Goal: Information Seeking & Learning: Understand process/instructions

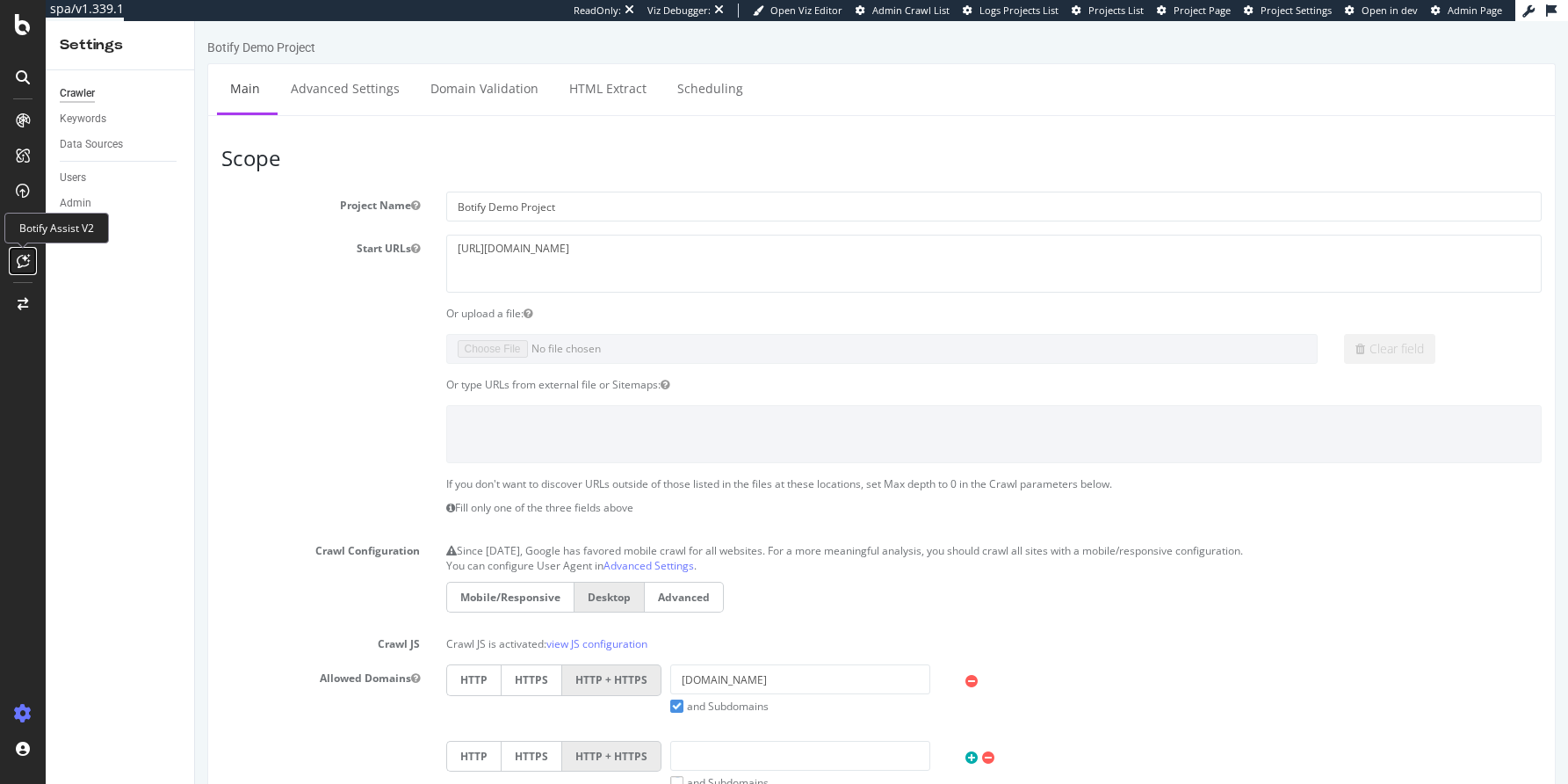
click at [28, 265] on icon at bounding box center [23, 261] width 13 height 14
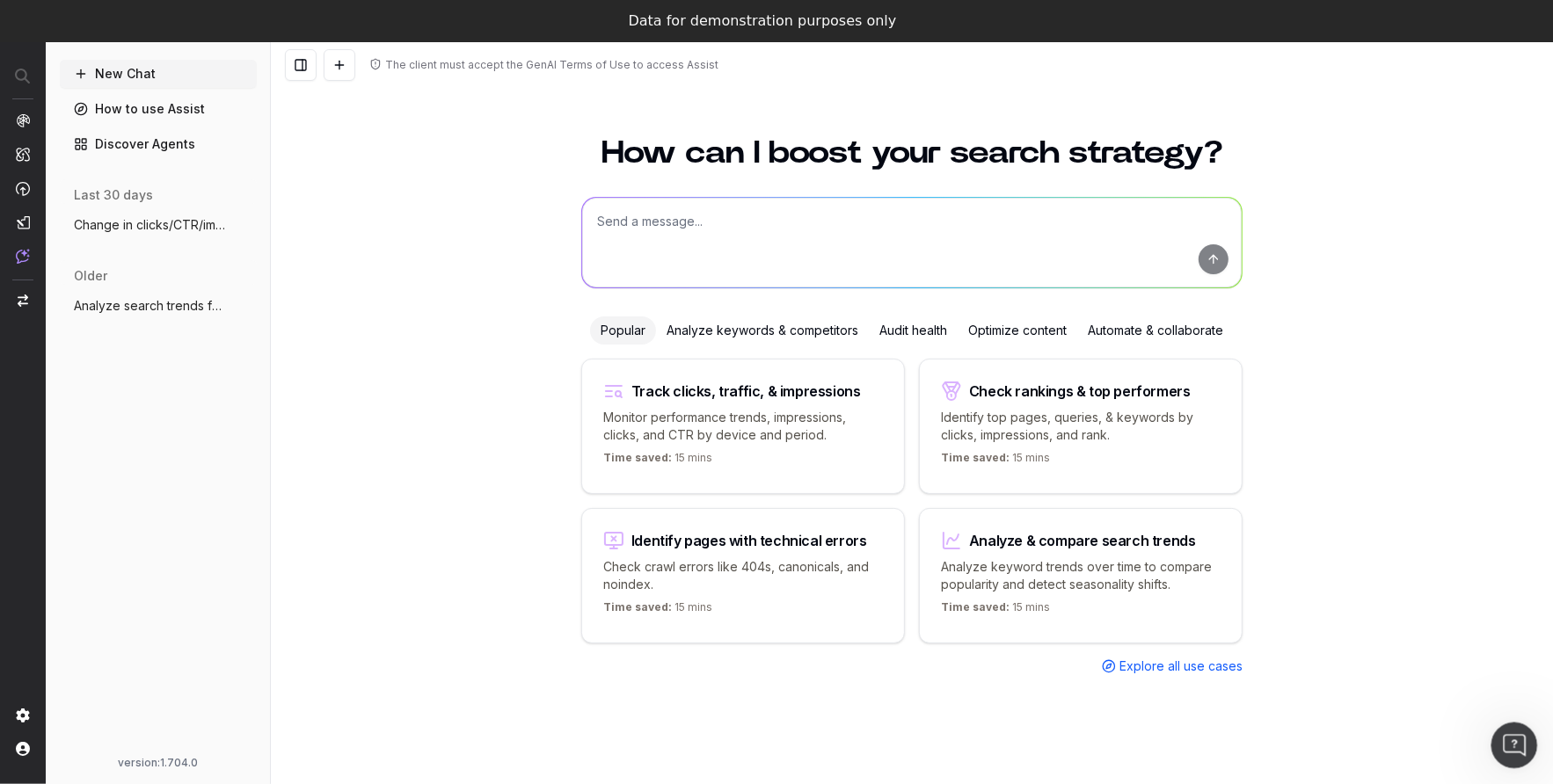
click at [1509, 748] on icon "Open Intercom Messenger" at bounding box center [1512, 743] width 29 height 29
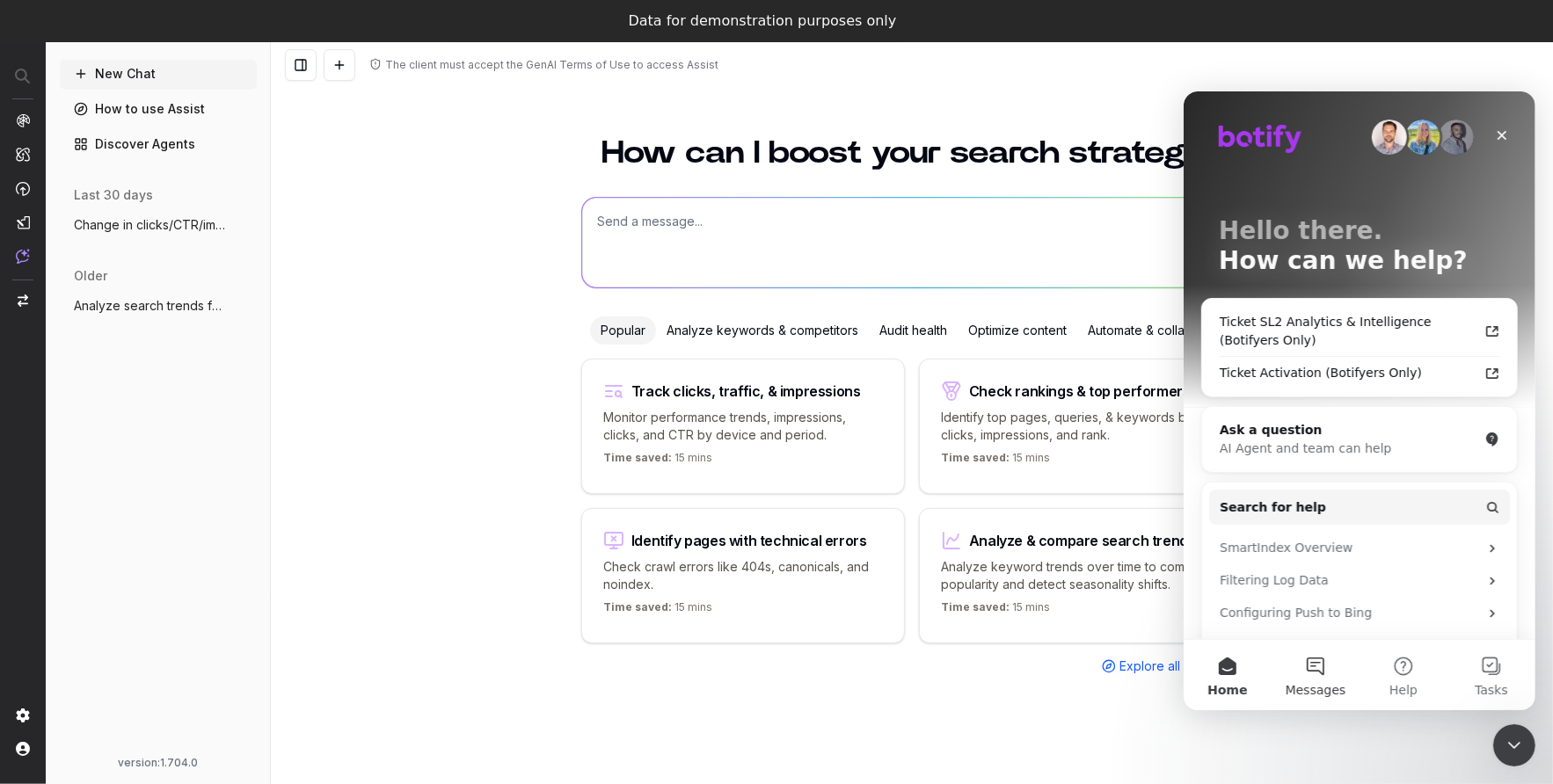
click at [1305, 678] on button "Messages" at bounding box center [1314, 673] width 88 height 70
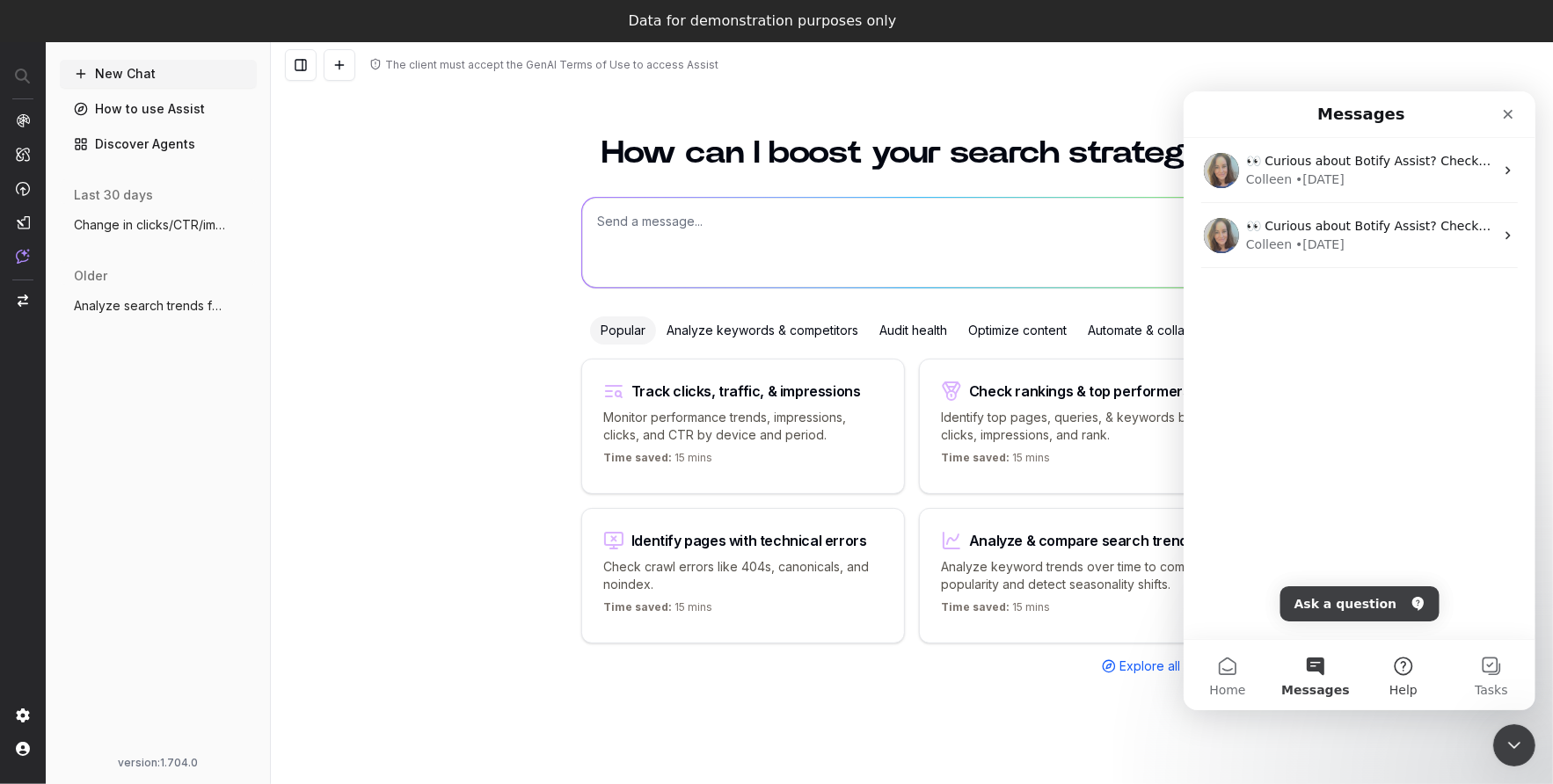
click at [1401, 667] on button "Help" at bounding box center [1402, 673] width 88 height 70
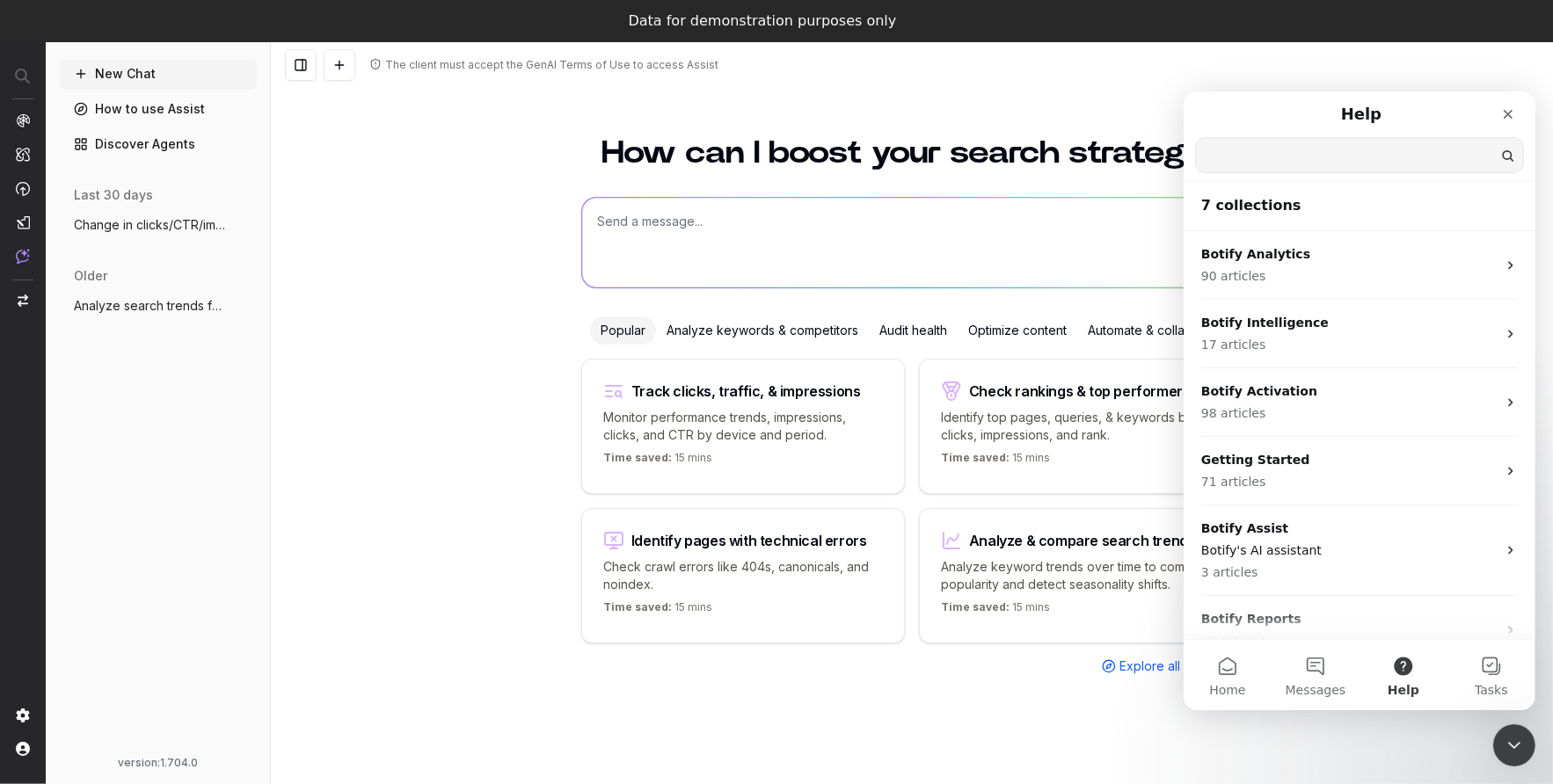
click at [1294, 150] on input "Search for help" at bounding box center [1358, 154] width 327 height 35
type input "botify assist"
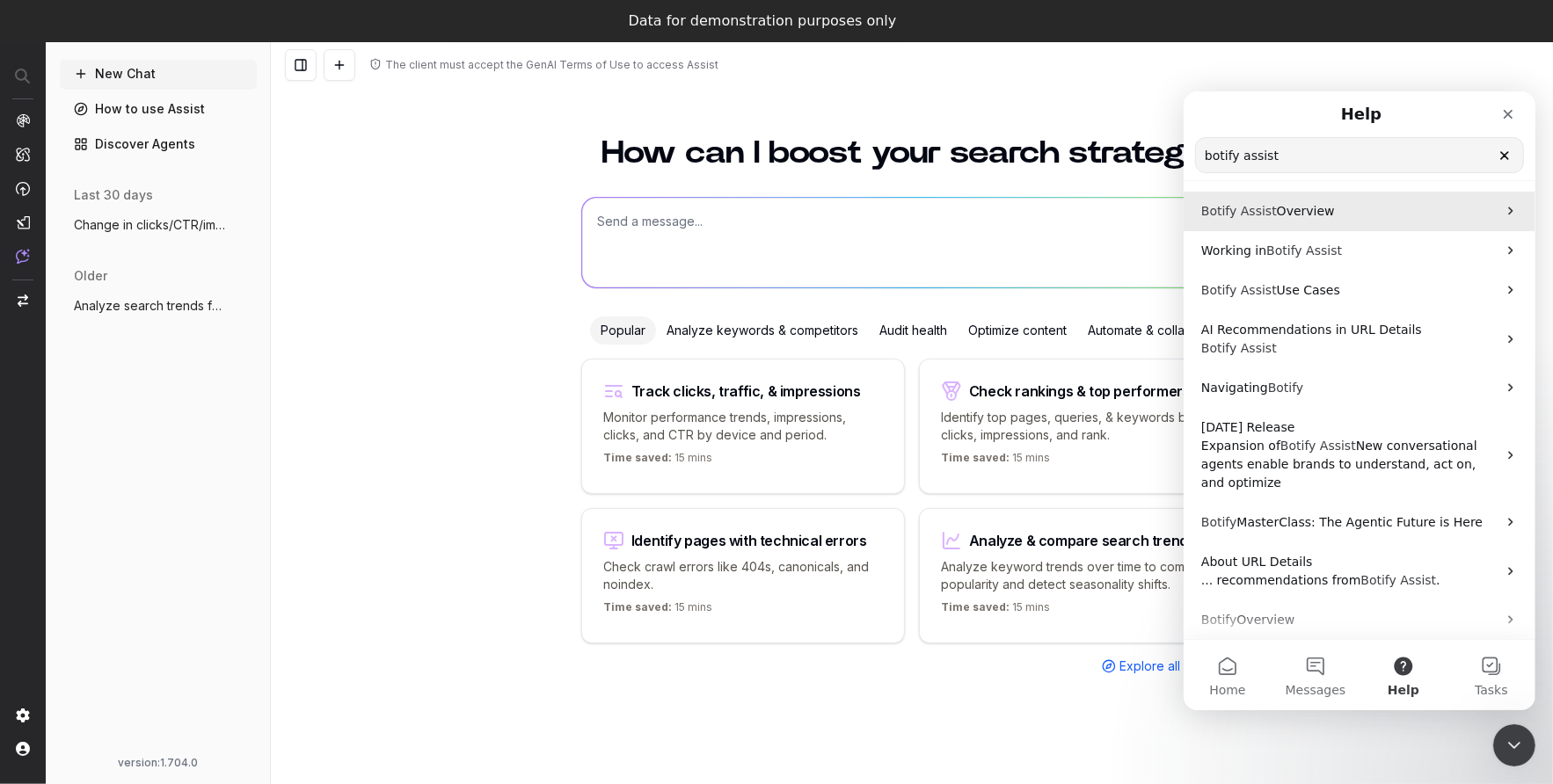
click at [1241, 213] on span "Assist" at bounding box center [1258, 210] width 36 height 14
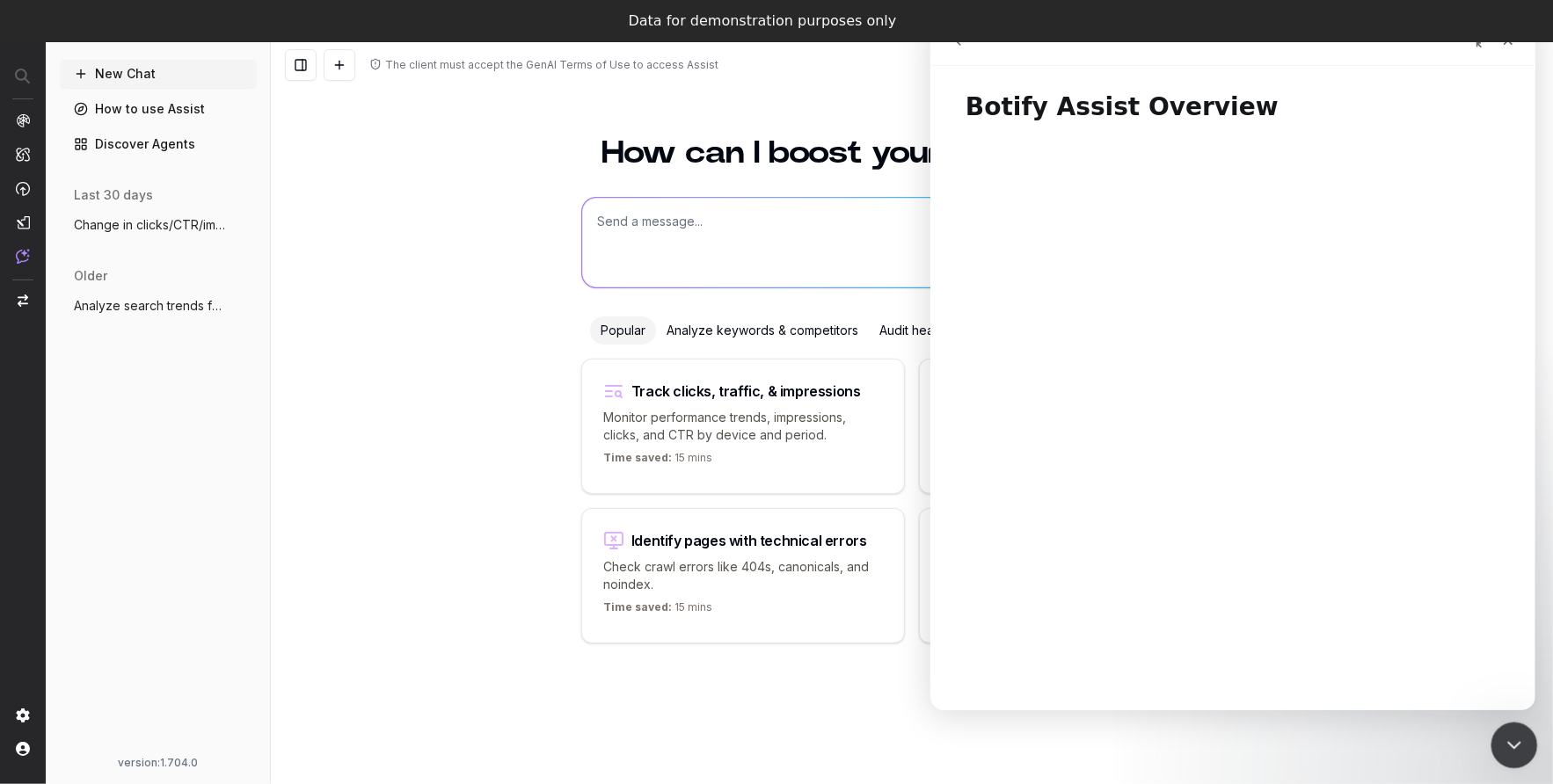
click at [1511, 750] on icon "Close Intercom Messenger" at bounding box center [1511, 742] width 21 height 21
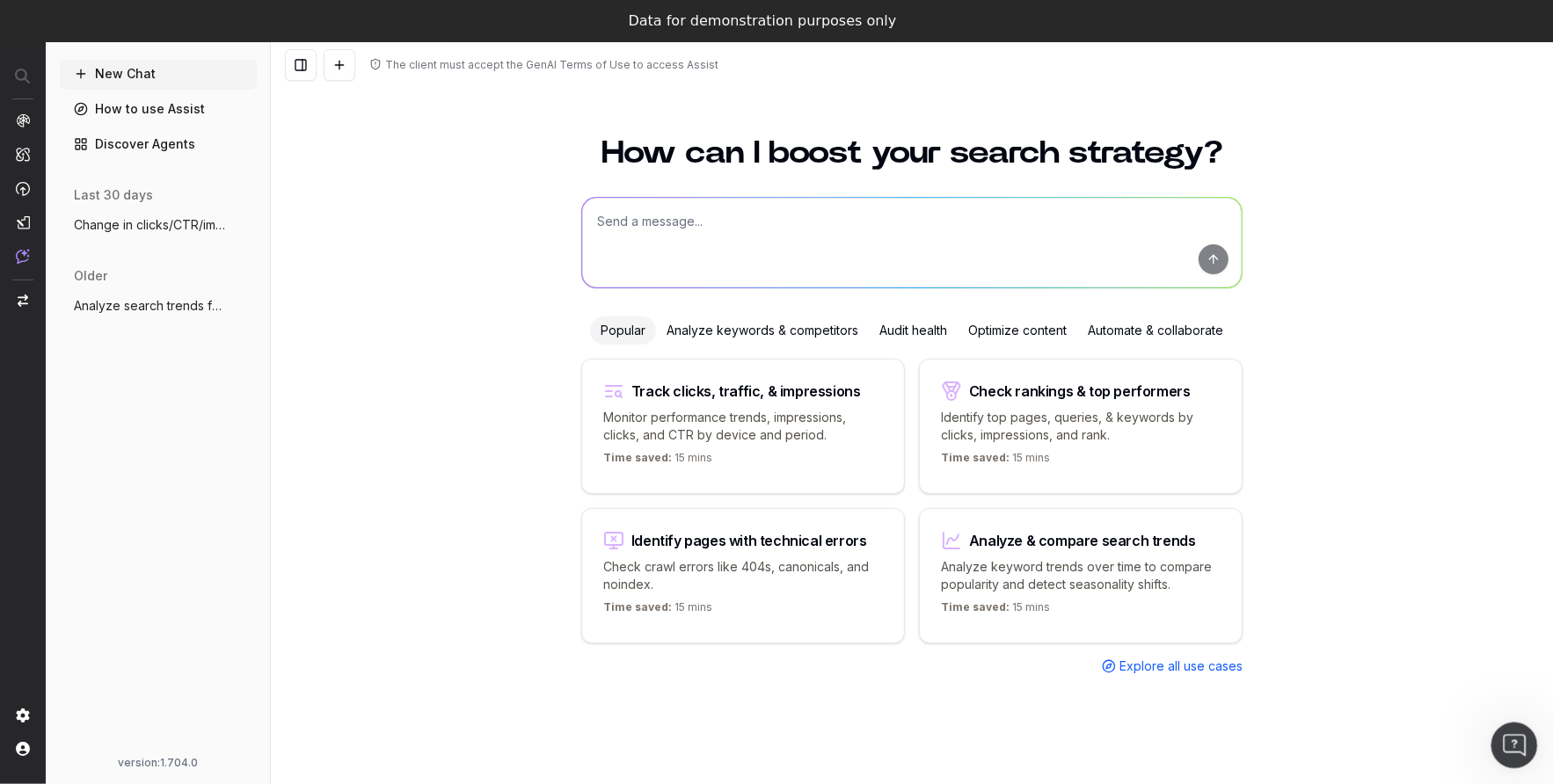
click at [1512, 730] on div "Open Intercom Messenger" at bounding box center [1512, 743] width 58 height 58
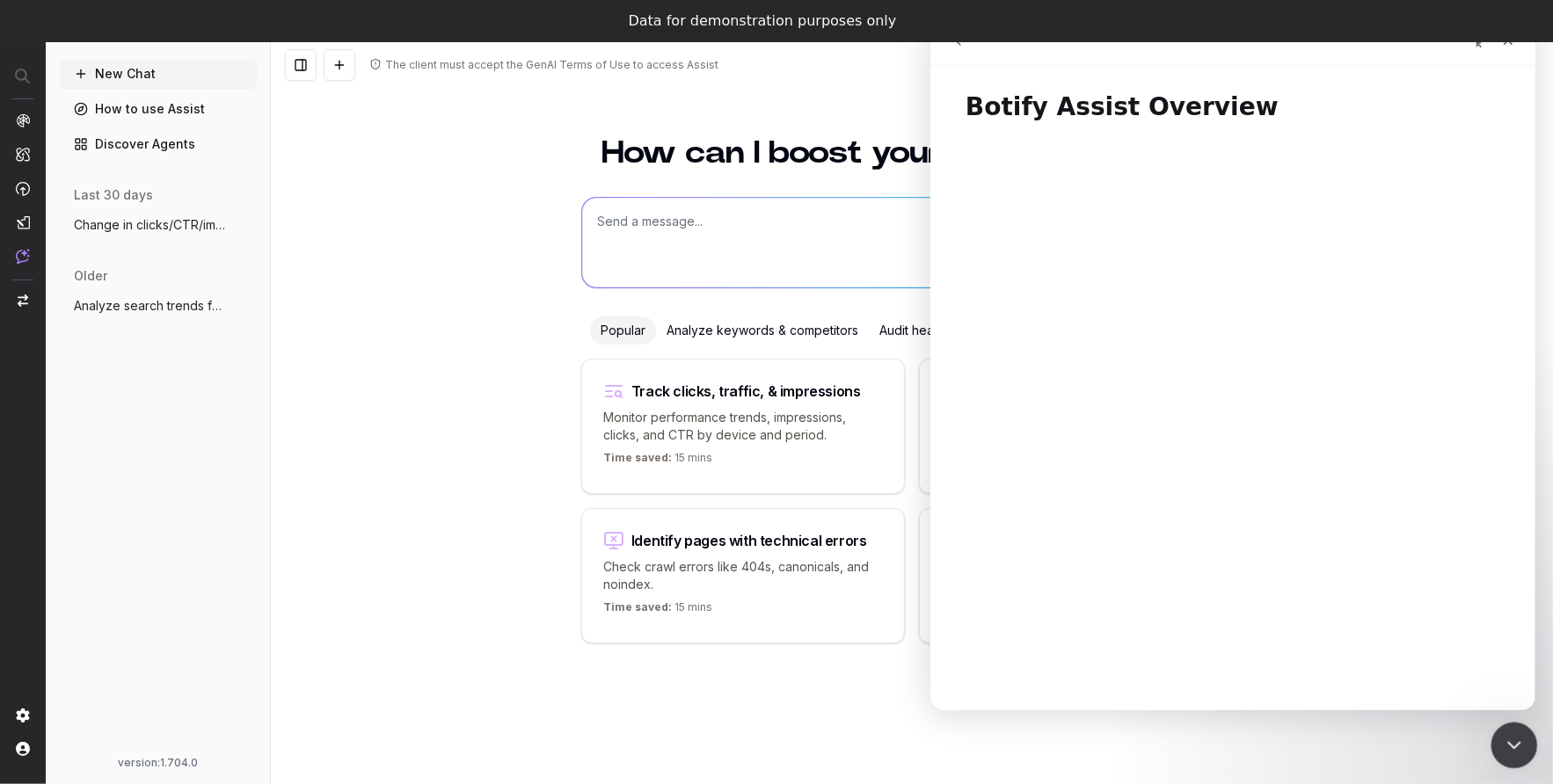
click at [1496, 766] on body "Assist New Chat How to use Assist Discover Agents last 30 days Change in clicks…" at bounding box center [776, 434] width 1553 height 784
click at [1509, 748] on icon "Close Intercom Messenger" at bounding box center [1511, 742] width 21 height 21
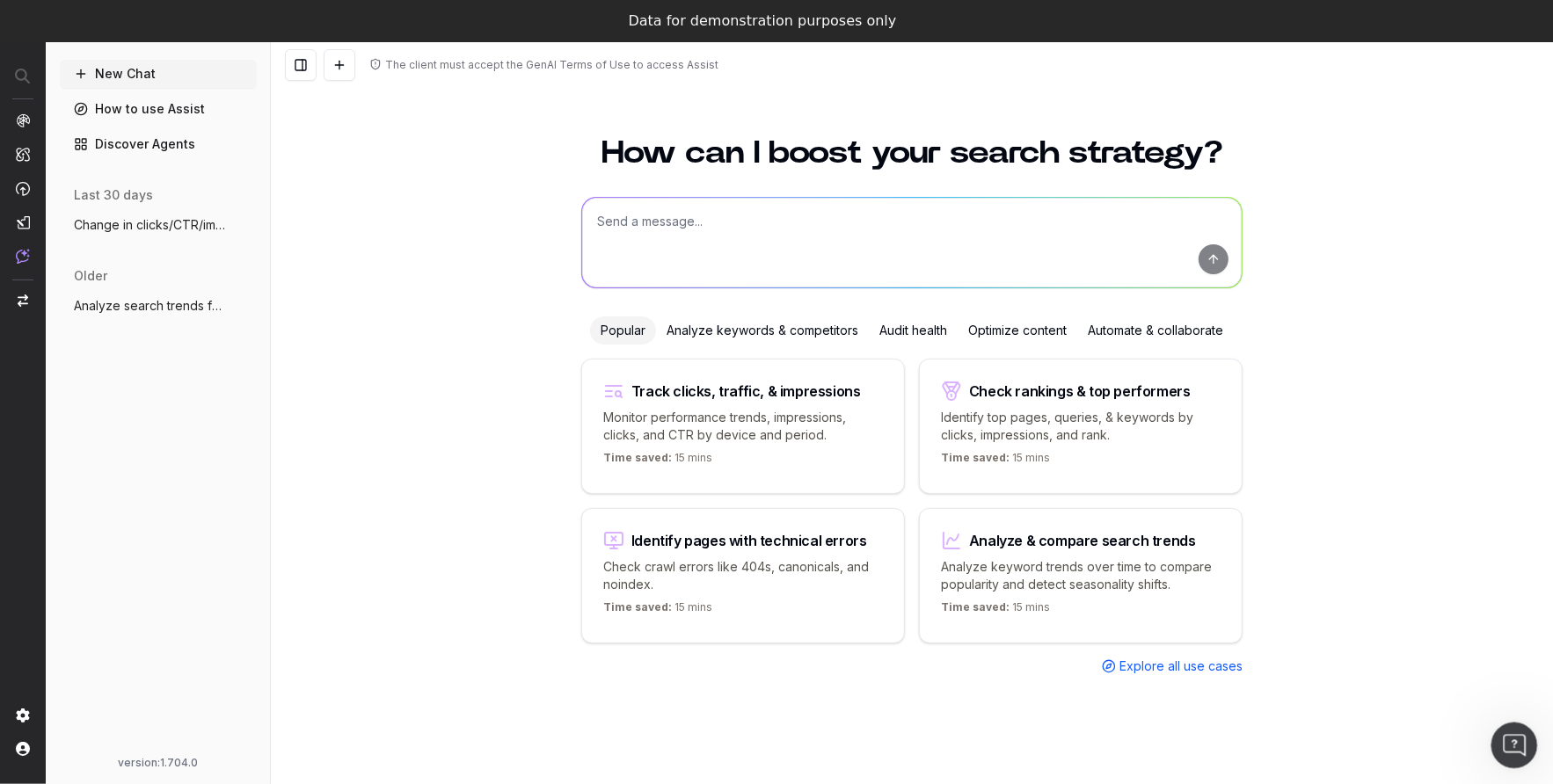
click at [1512, 747] on icon "Open Intercom Messenger" at bounding box center [1512, 743] width 29 height 29
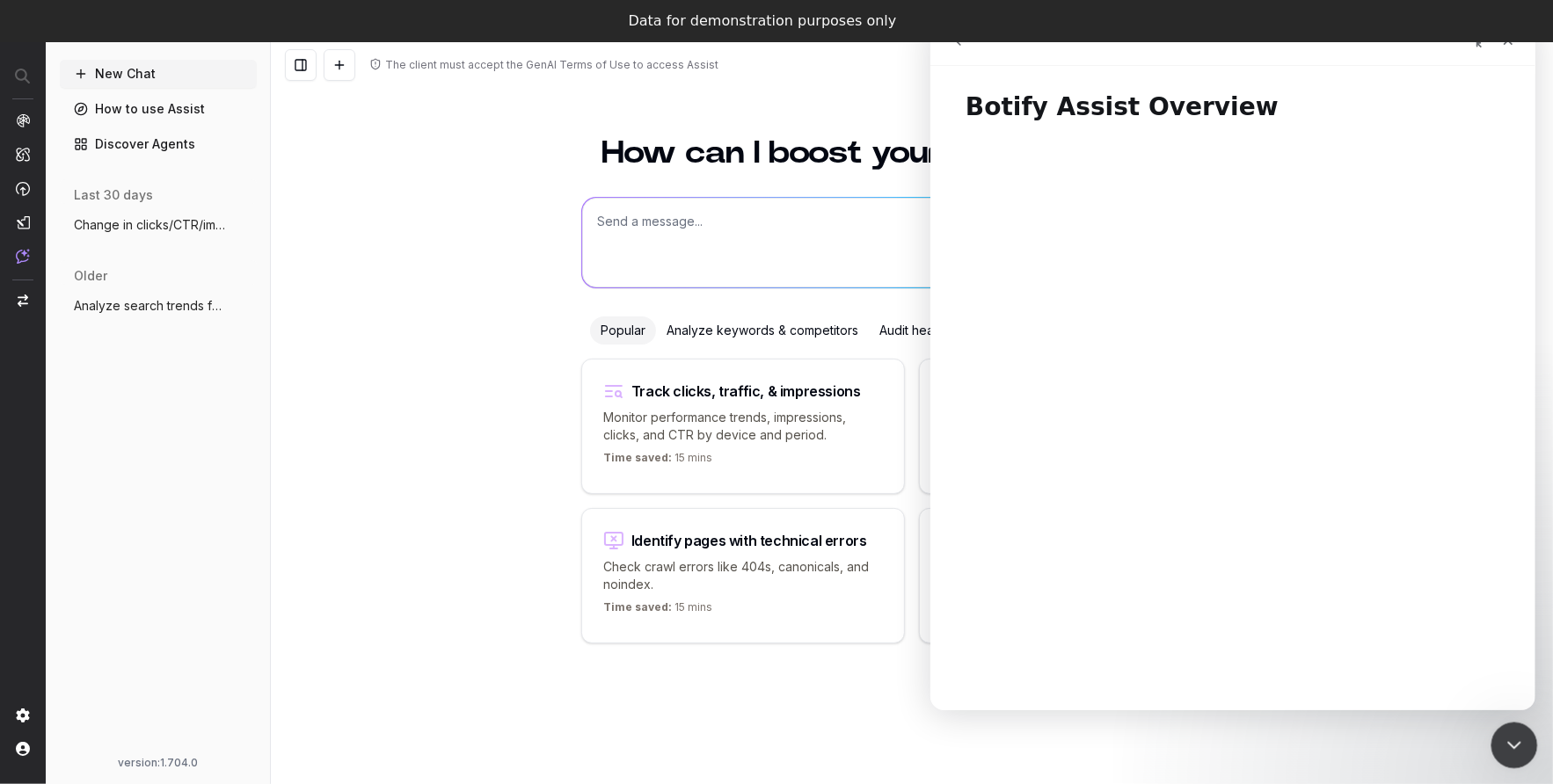
click at [1505, 750] on icon "Close Intercom Messenger" at bounding box center [1511, 742] width 21 height 21
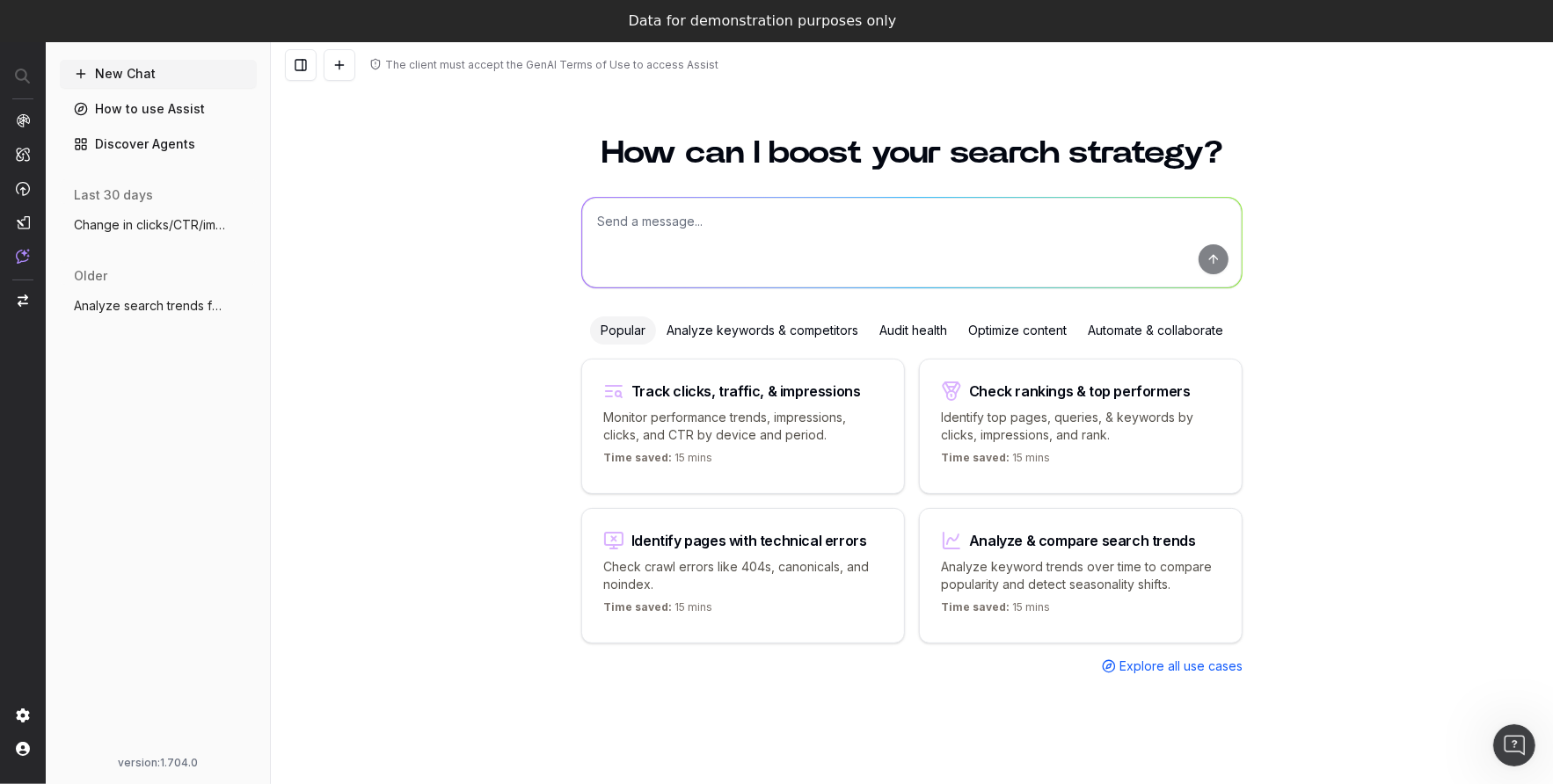
click at [1124, 666] on span "Explore all use cases" at bounding box center [1181, 666] width 123 height 18
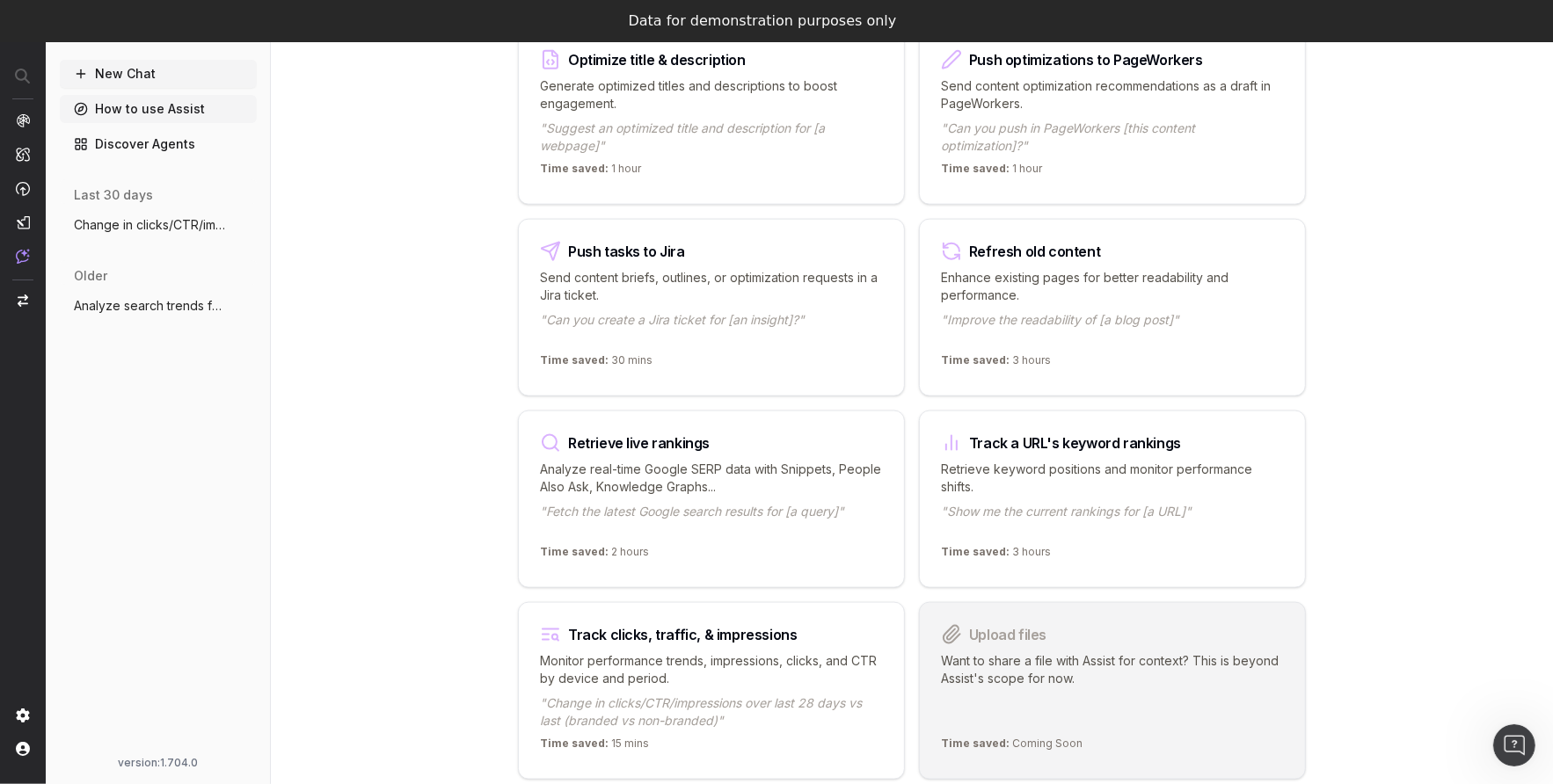
scroll to position [2065, 0]
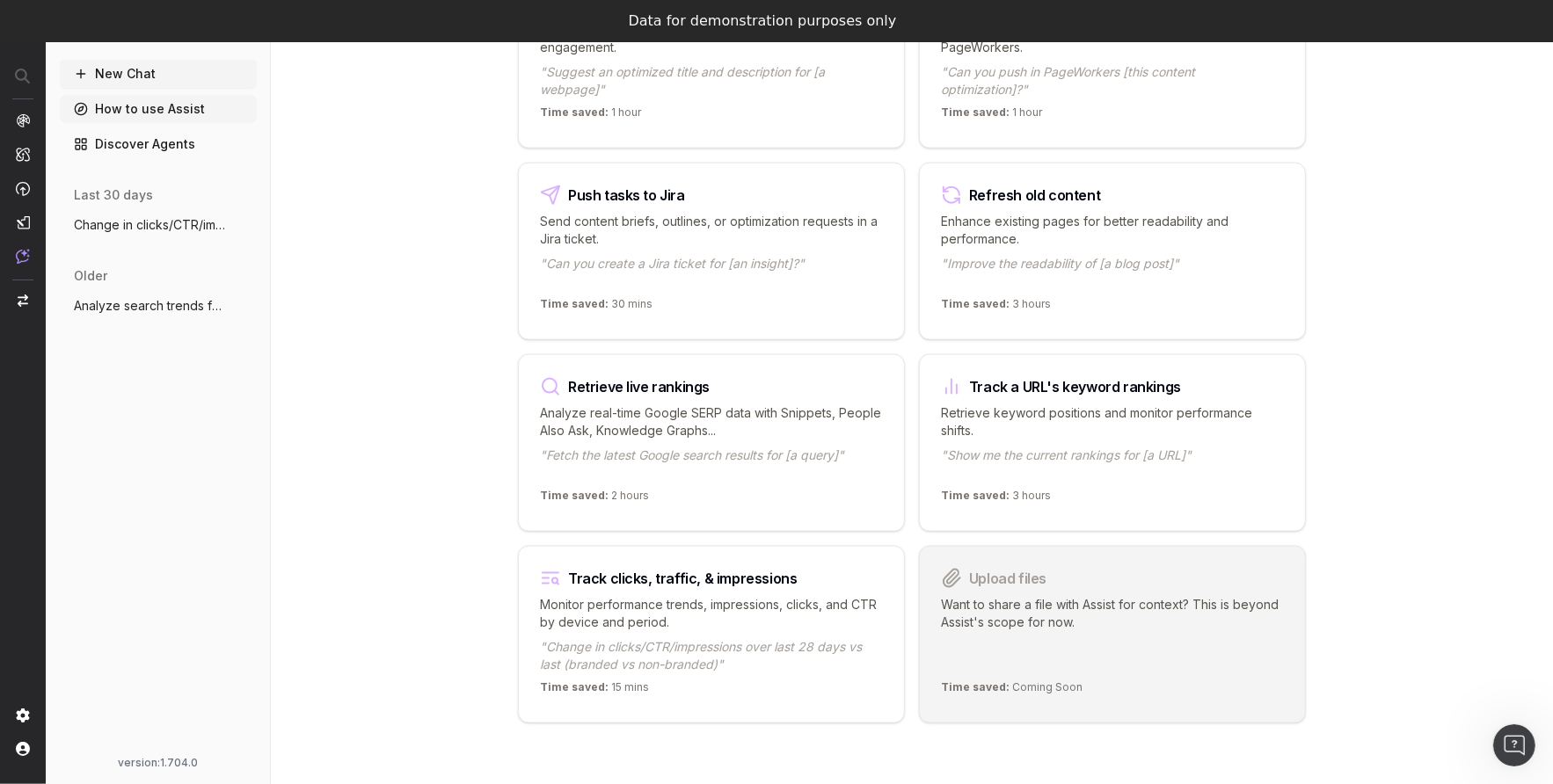
click at [123, 72] on button "New Chat" at bounding box center [158, 74] width 197 height 28
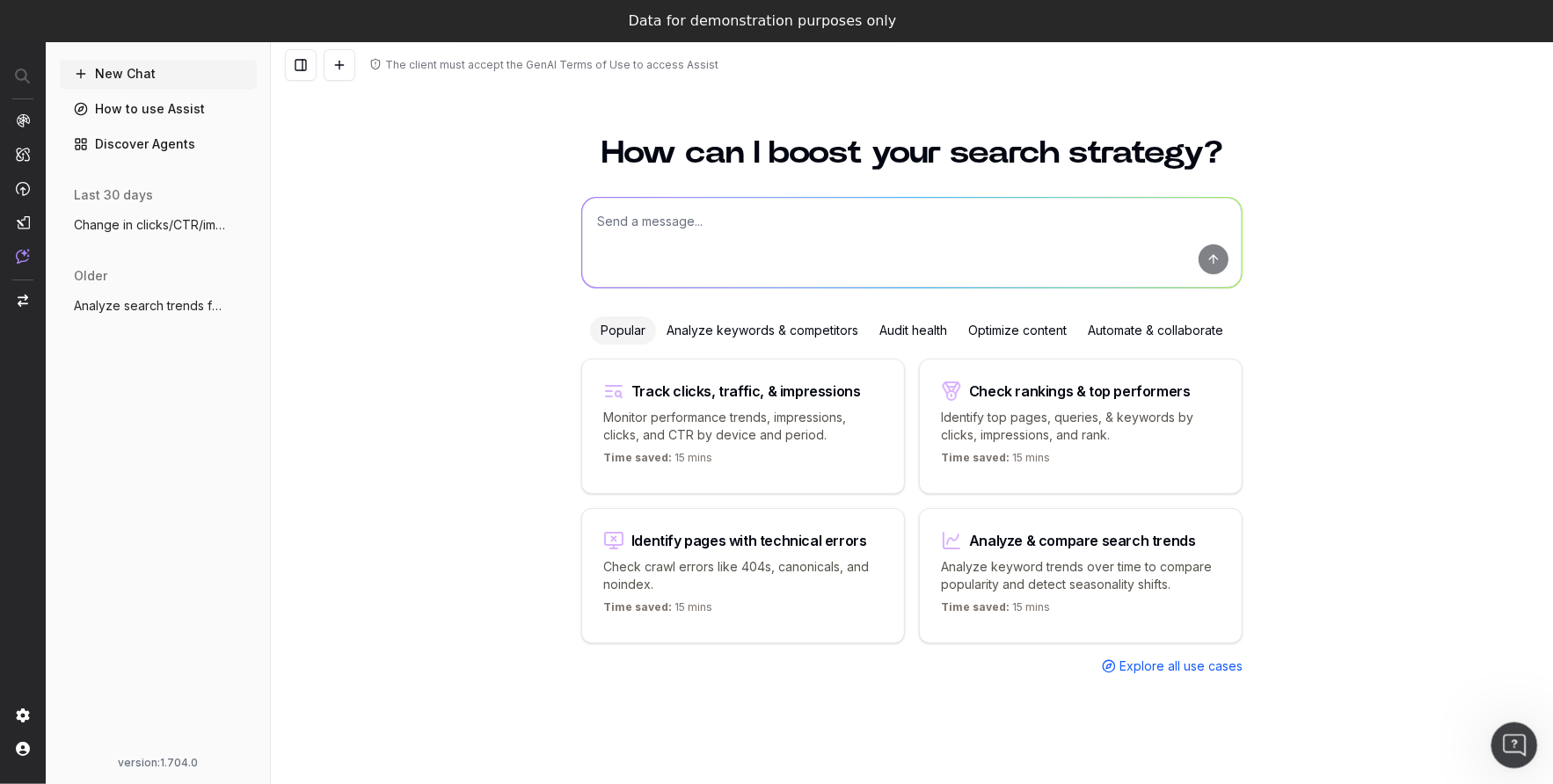
click at [1503, 737] on icon "Open Intercom Messenger" at bounding box center [1512, 743] width 29 height 29
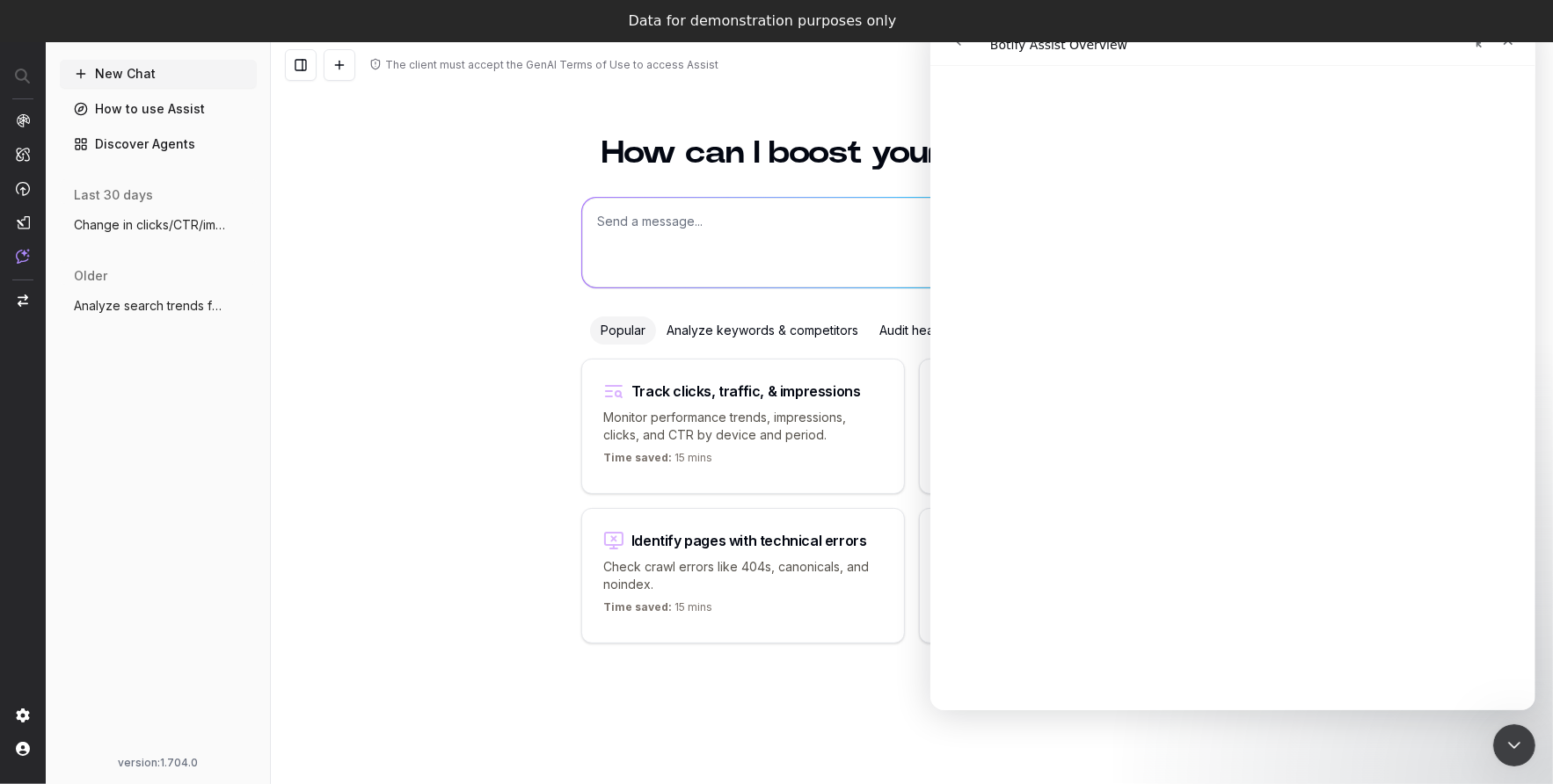
scroll to position [1589, 0]
click at [1528, 735] on div "Close Intercom Messenger" at bounding box center [1512, 743] width 42 height 42
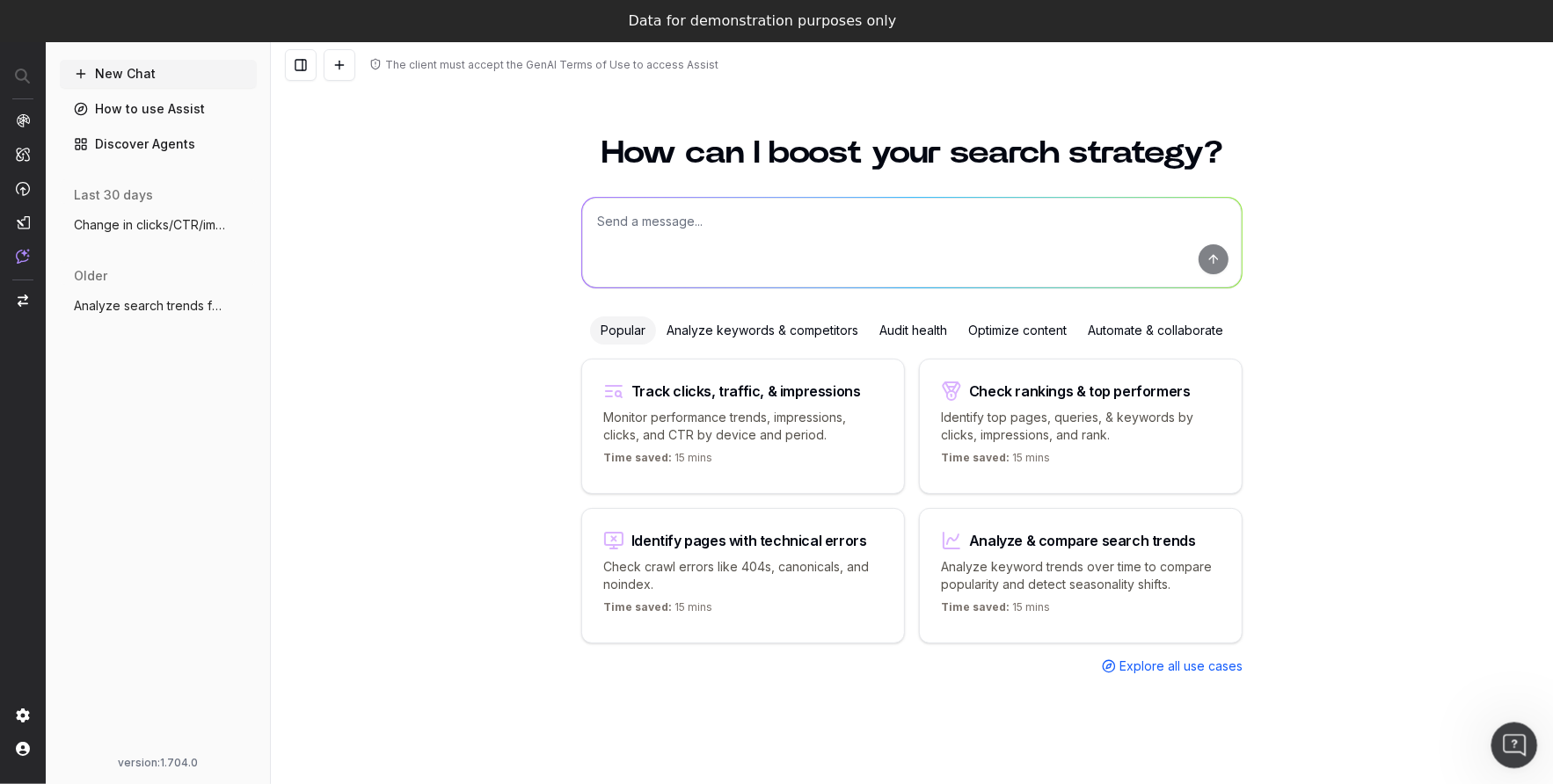
click at [1507, 737] on icon "Open Intercom Messenger" at bounding box center [1512, 743] width 29 height 29
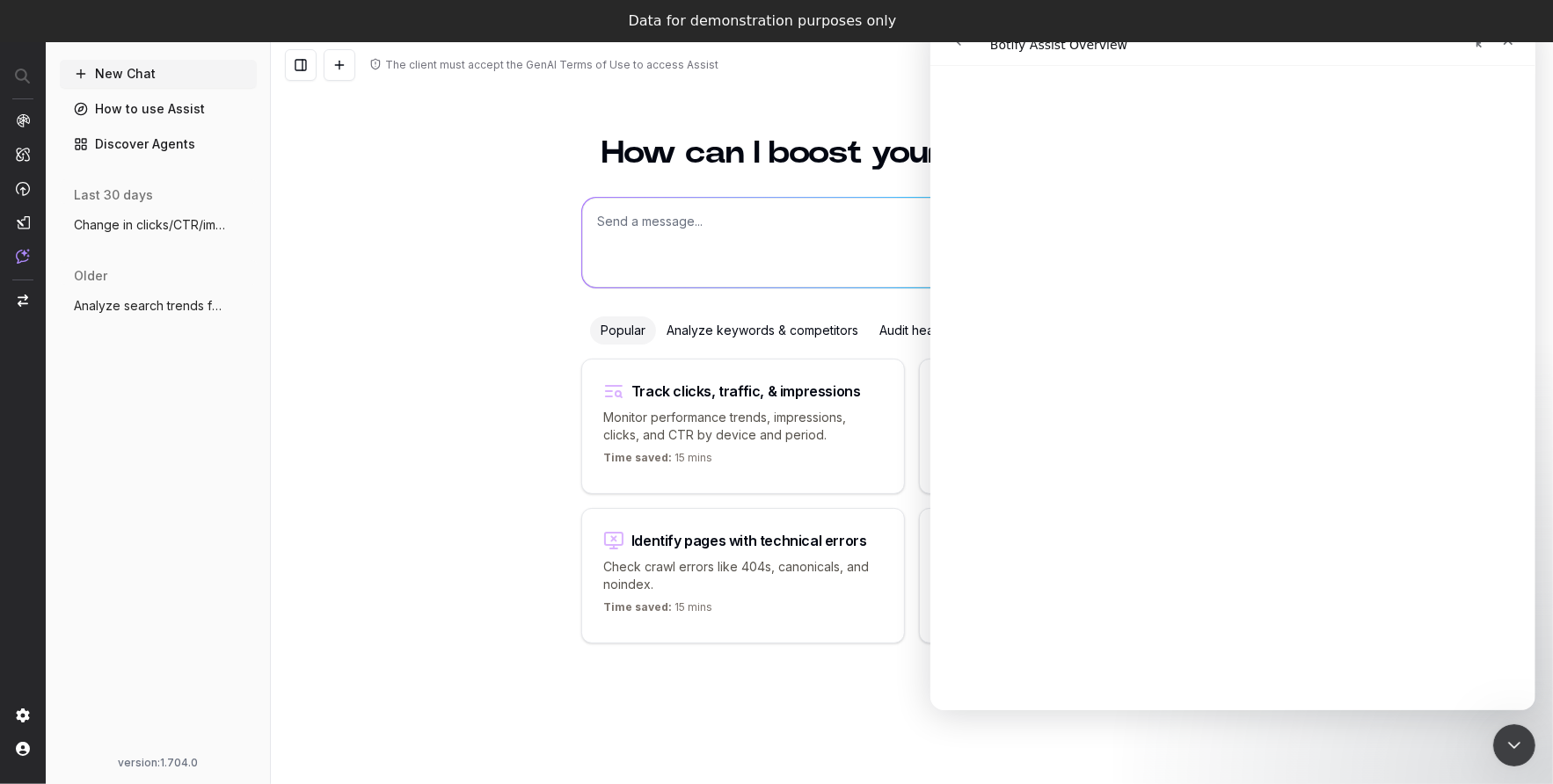
scroll to position [0, 0]
click at [1358, 87] on h1 "Botify Assist Overview" at bounding box center [1232, 100] width 605 height 52
click at [1511, 41] on div "Data for demonstration purposes only" at bounding box center [776, 21] width 1553 height 42
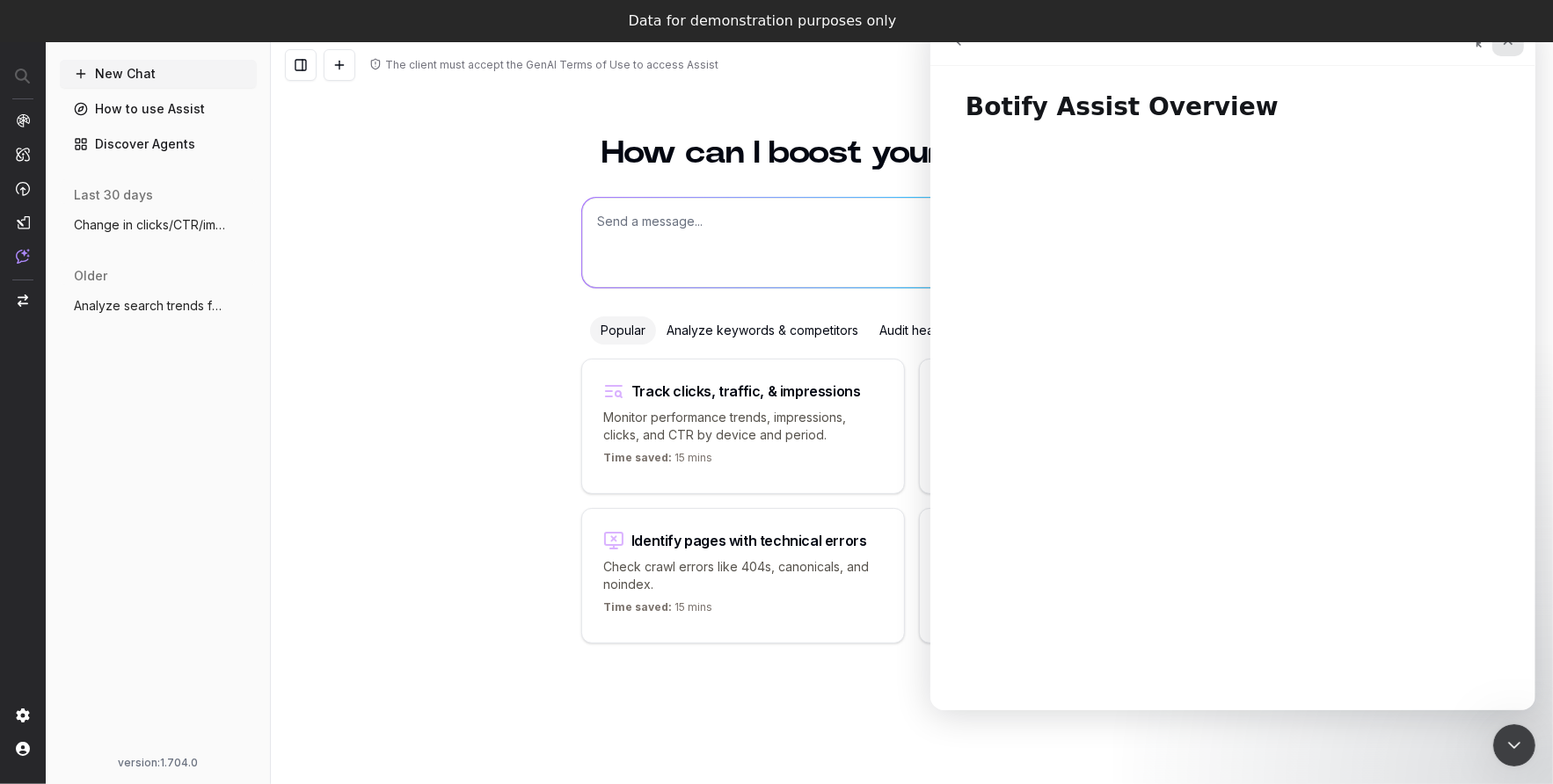
click at [1506, 44] on icon "Close" at bounding box center [1508, 40] width 14 height 14
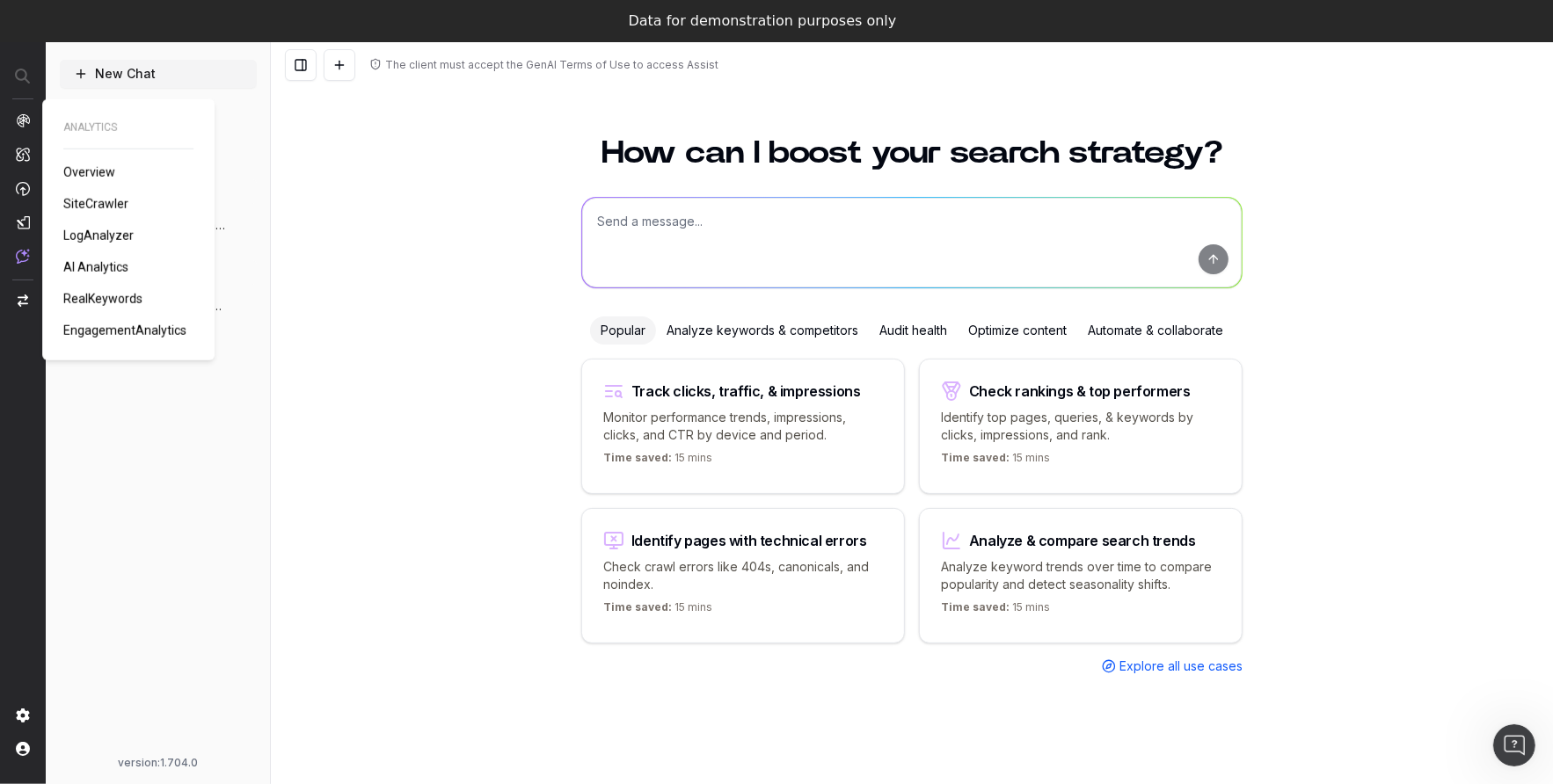
click at [111, 203] on span "SiteCrawler" at bounding box center [96, 203] width 65 height 14
